Goal: Task Accomplishment & Management: Complete application form

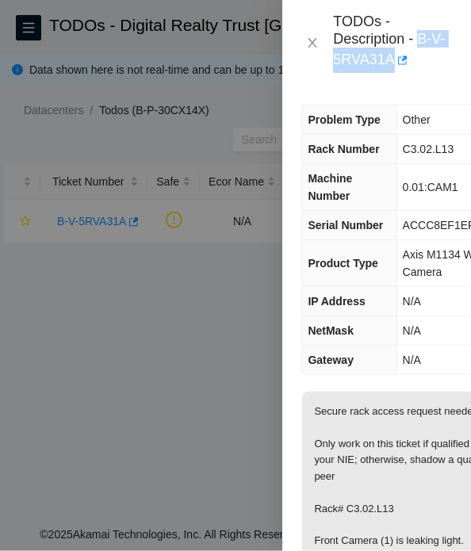
scroll to position [238, 0]
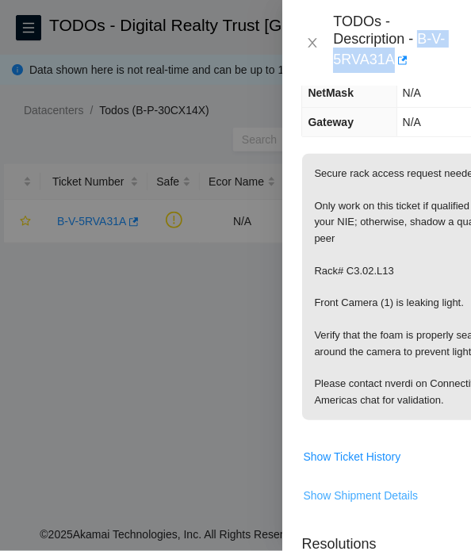
drag, startPoint x: 332, startPoint y: 526, endPoint x: 373, endPoint y: 524, distance: 40.5
click at [363, 527] on div "Problem Type Other Rack Number C3.02.L13 Machine Number 0.01:CAM1 Serial Number…" at bounding box center [409, 318] width 254 height 465
click at [419, 469] on span "Show Ticket History" at bounding box center [409, 456] width 214 height 25
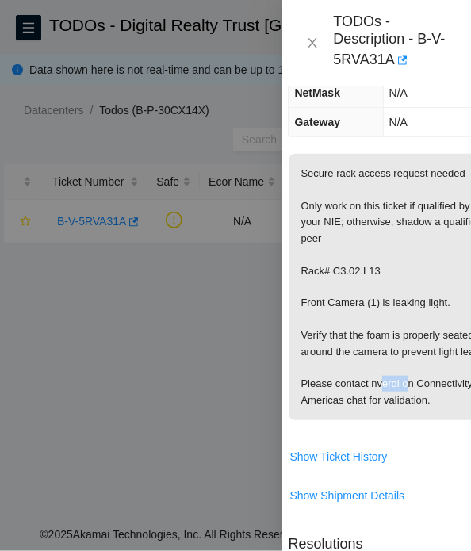
drag, startPoint x: 395, startPoint y: 411, endPoint x: 368, endPoint y: 418, distance: 27.7
click at [368, 418] on p "Secure rack access request needed Only work on this ticket if qualified by your…" at bounding box center [396, 287] width 214 height 266
copy p "nverdi"
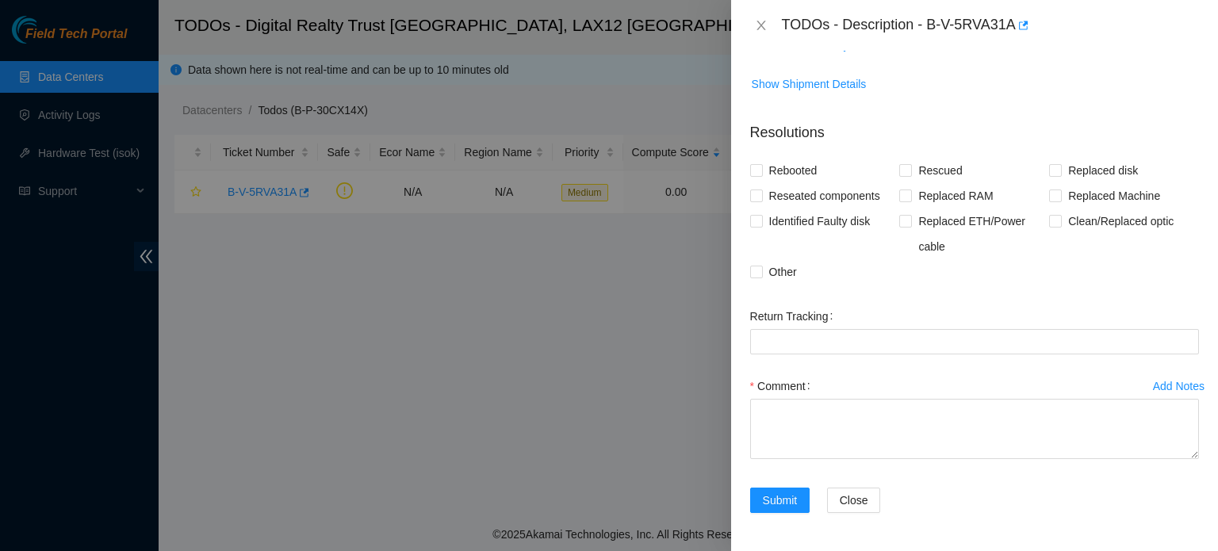
scroll to position [488, 0]
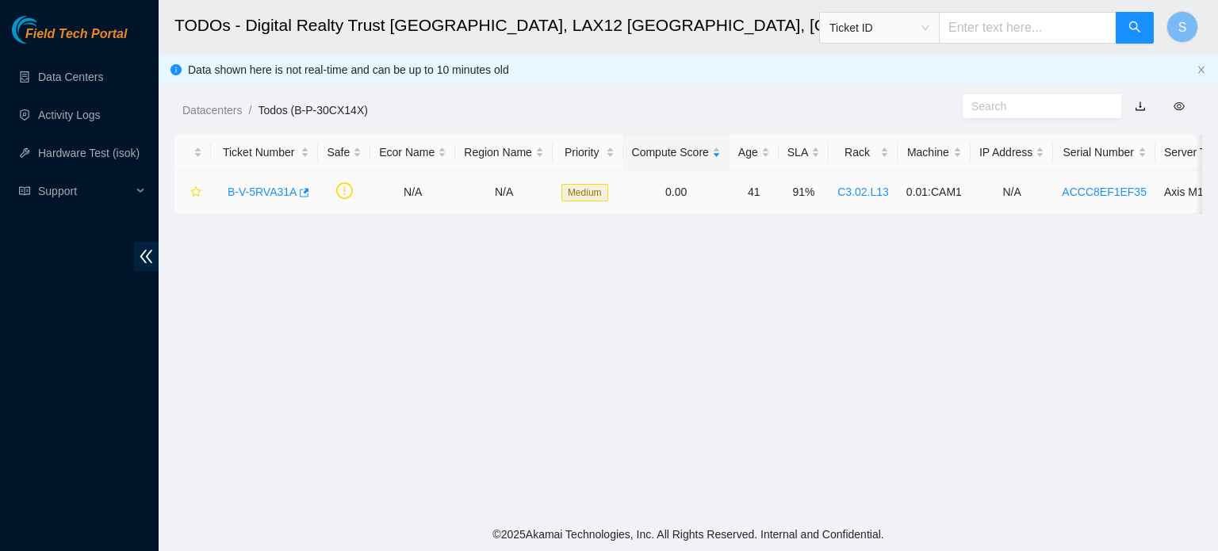
click at [244, 189] on link "B-V-5RVA31A" at bounding box center [262, 191] width 69 height 13
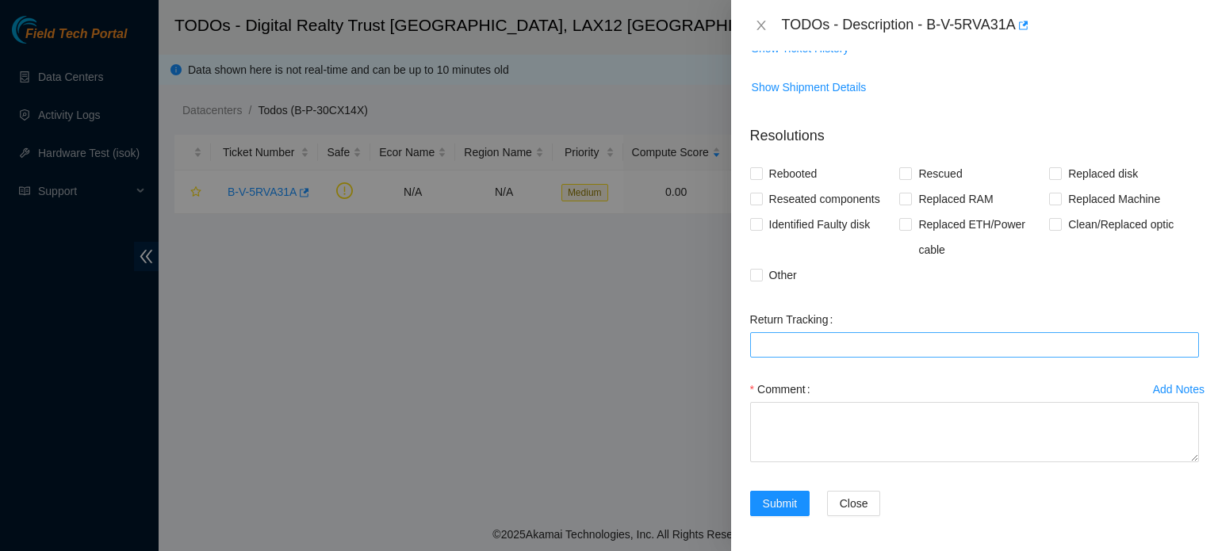
scroll to position [307, 0]
click at [774, 272] on span "Other" at bounding box center [783, 273] width 40 height 25
click at [761, 272] on input "Other" at bounding box center [755, 272] width 11 height 11
checkbox input "true"
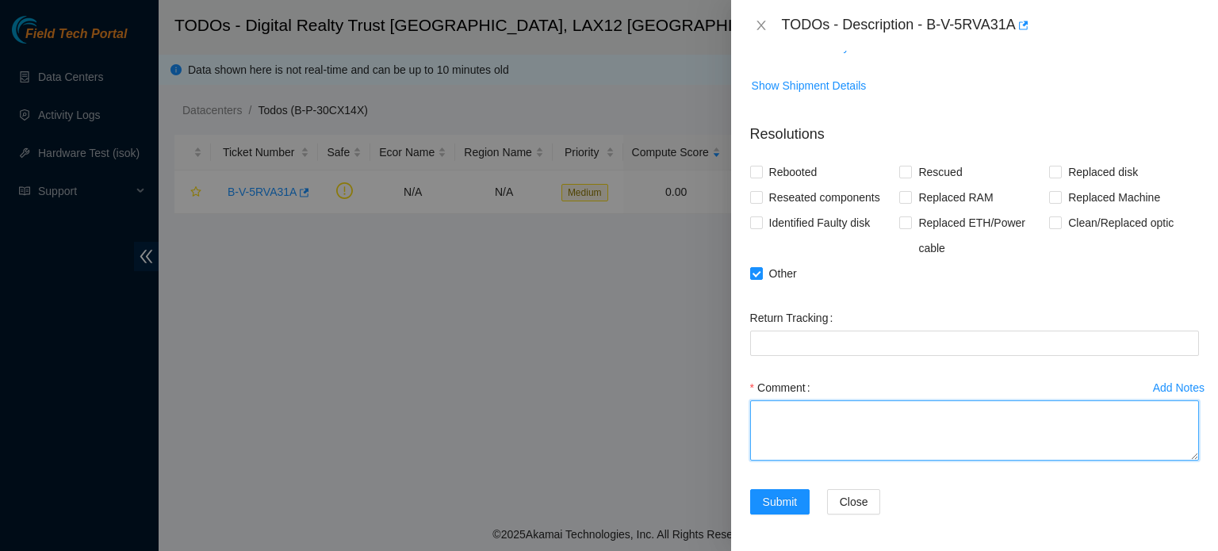
click at [893, 447] on textarea "Comment" at bounding box center [974, 430] width 449 height 60
paste textarea "B-V-5RVA31A N/A N/A Medium 0.00 41 91% C3.02.L13 0.01:CAM1 N/A ACCC8EF1EF35 Axi…"
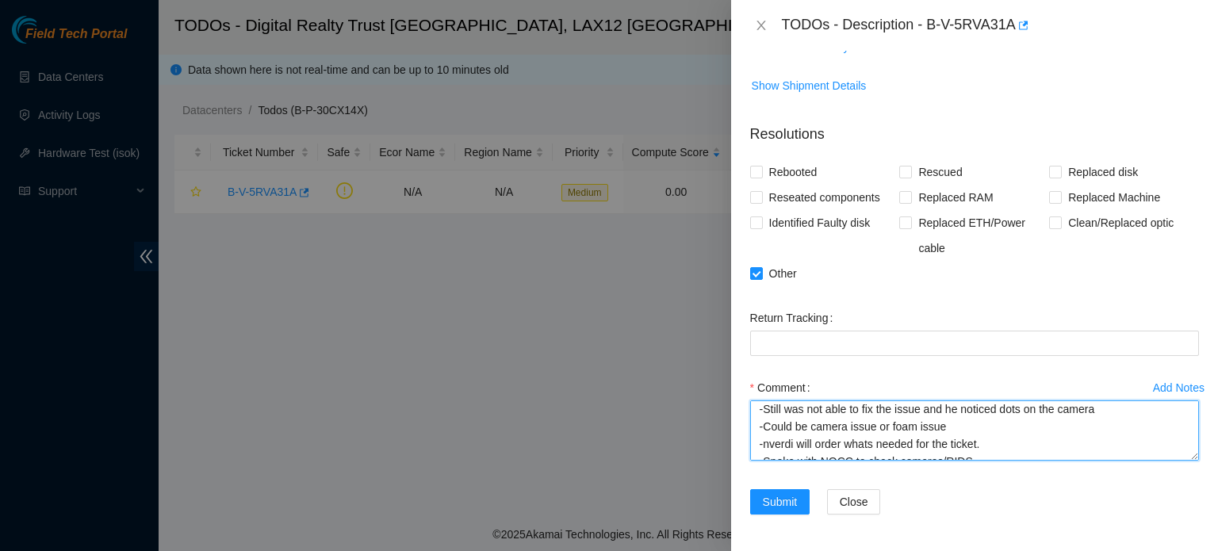
scroll to position [140, 0]
click at [985, 430] on textarea "B-V-5RVA31A N/A N/A Medium 0.00 41 91% C3.02.L13 0.01:CAM1 N/A ACCC8EF1EF35 Axi…" at bounding box center [974, 430] width 449 height 60
click at [945, 434] on textarea "B-V-5RVA31A N/A N/A Medium 0.00 41 91% C3.02.L13 0.01:CAM1 N/A ACCC8EF1EF35 Axi…" at bounding box center [974, 430] width 449 height 60
click at [952, 432] on textarea "B-V-5RVA31A N/A N/A Medium 0.00 41 91% C3.02.L13 0.01:CAM1 N/A ACCC8EF1EF35 Axi…" at bounding box center [974, 430] width 449 height 60
click at [986, 451] on textarea "B-V-5RVA31A N/A N/A Medium 0.00 41 91% C3.02.L13 0.01:CAM1 N/A ACCC8EF1EF35 Axi…" at bounding box center [974, 430] width 449 height 60
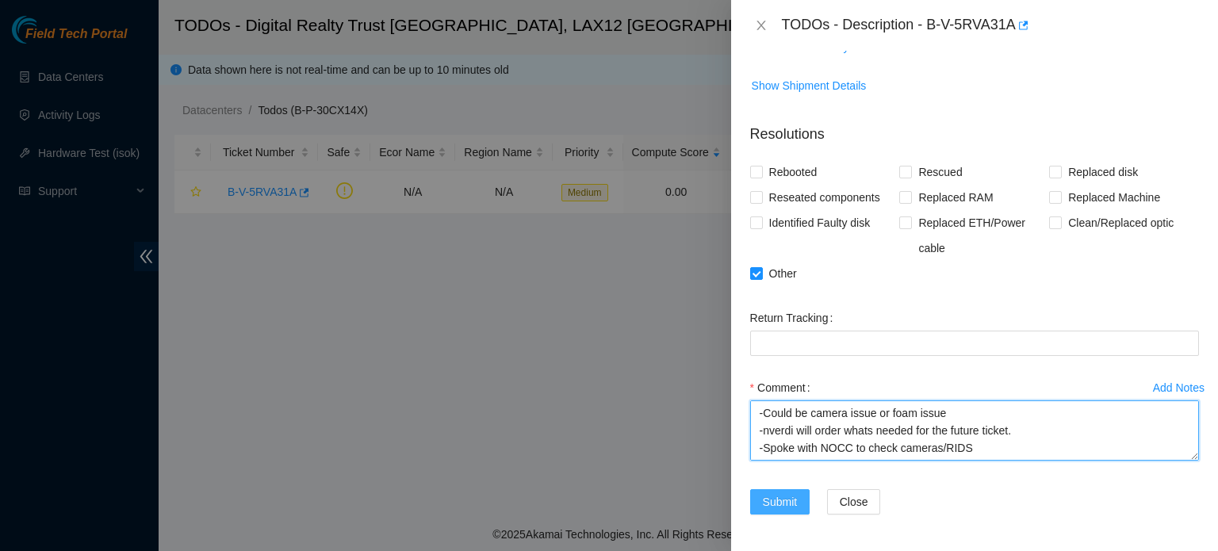
type textarea "B-V-5RVA31A N/A N/A Medium 0.00 41 91% C3.02.L13 0.01:CAM1 N/A ACCC8EF1EF35 Axi…"
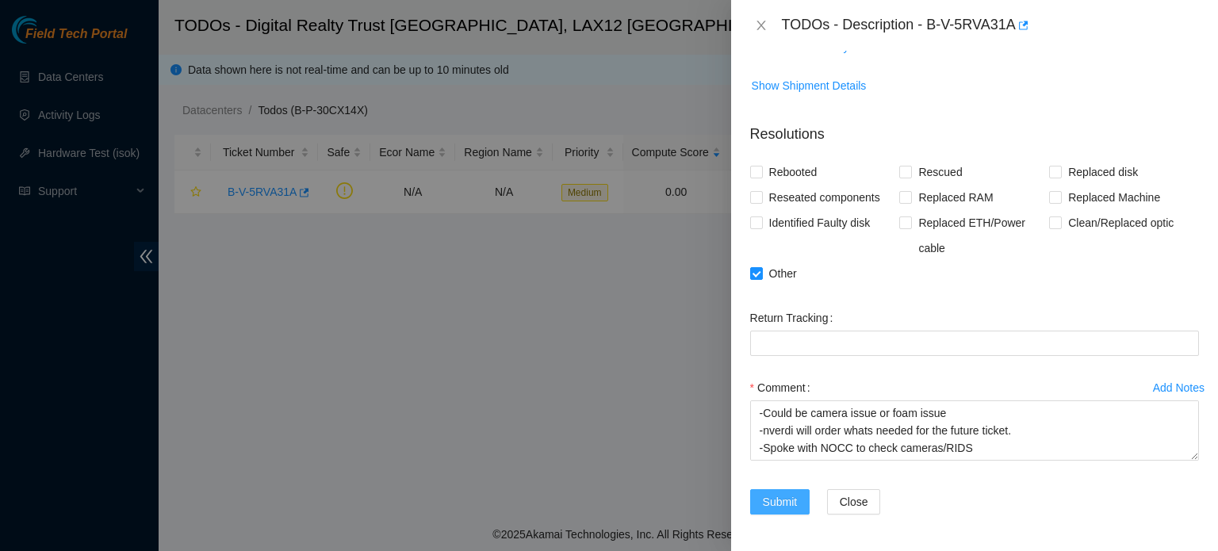
click at [782, 503] on span "Submit" at bounding box center [780, 501] width 35 height 17
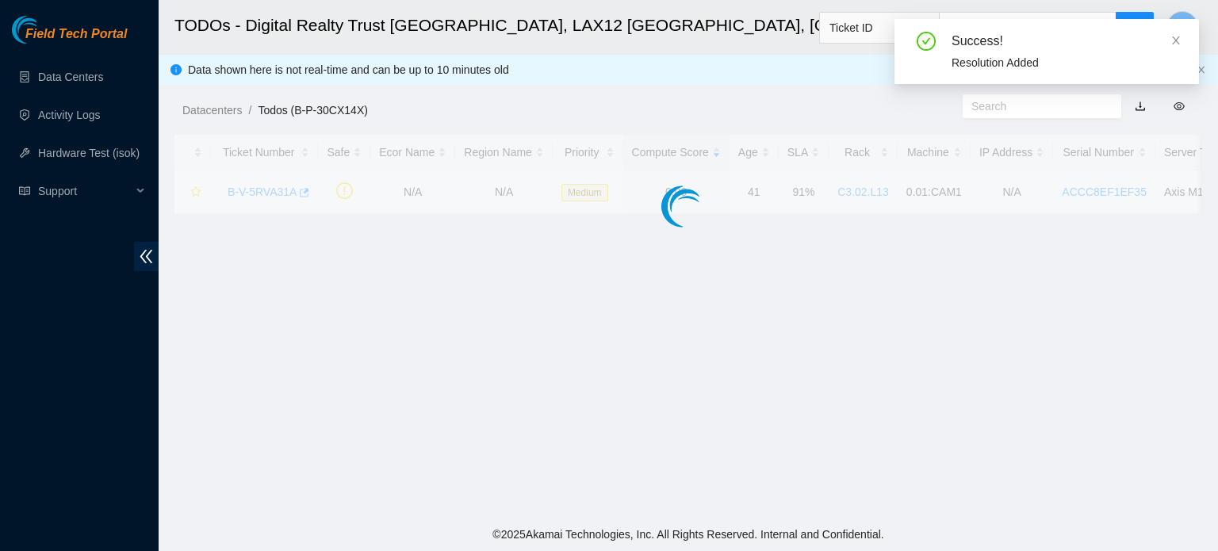
scroll to position [358, 0]
